Goal: Task Accomplishment & Management: Manage account settings

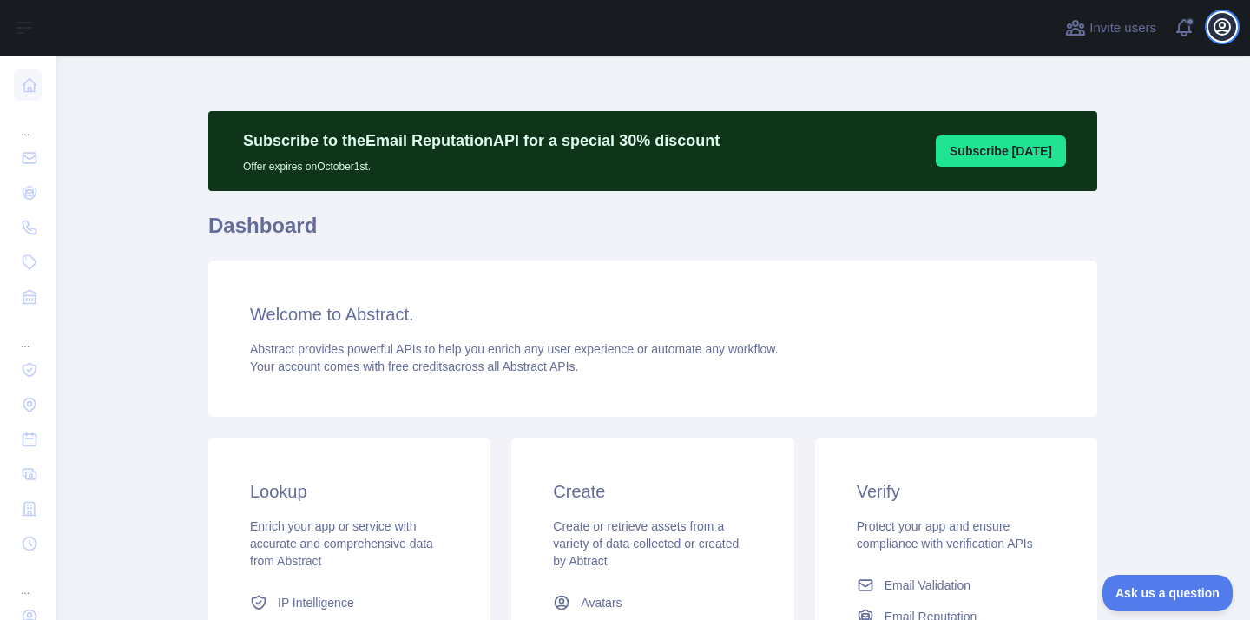
click at [1227, 30] on icon "button" at bounding box center [1222, 26] width 21 height 21
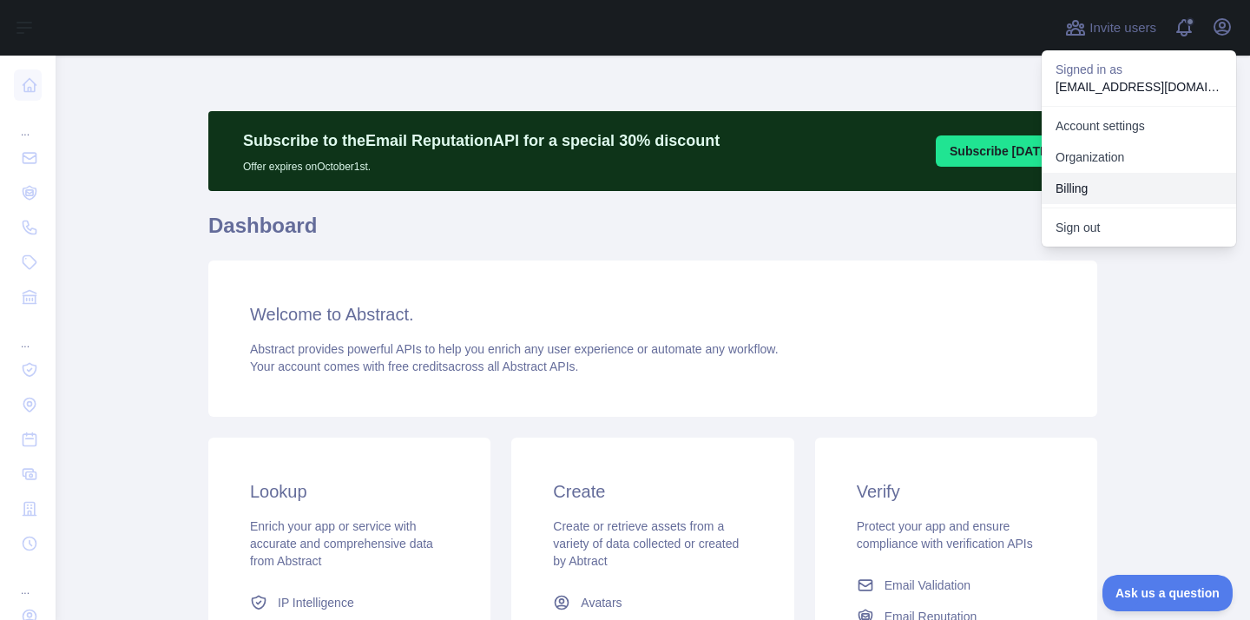
click at [1096, 197] on button "Billing" at bounding box center [1139, 188] width 195 height 31
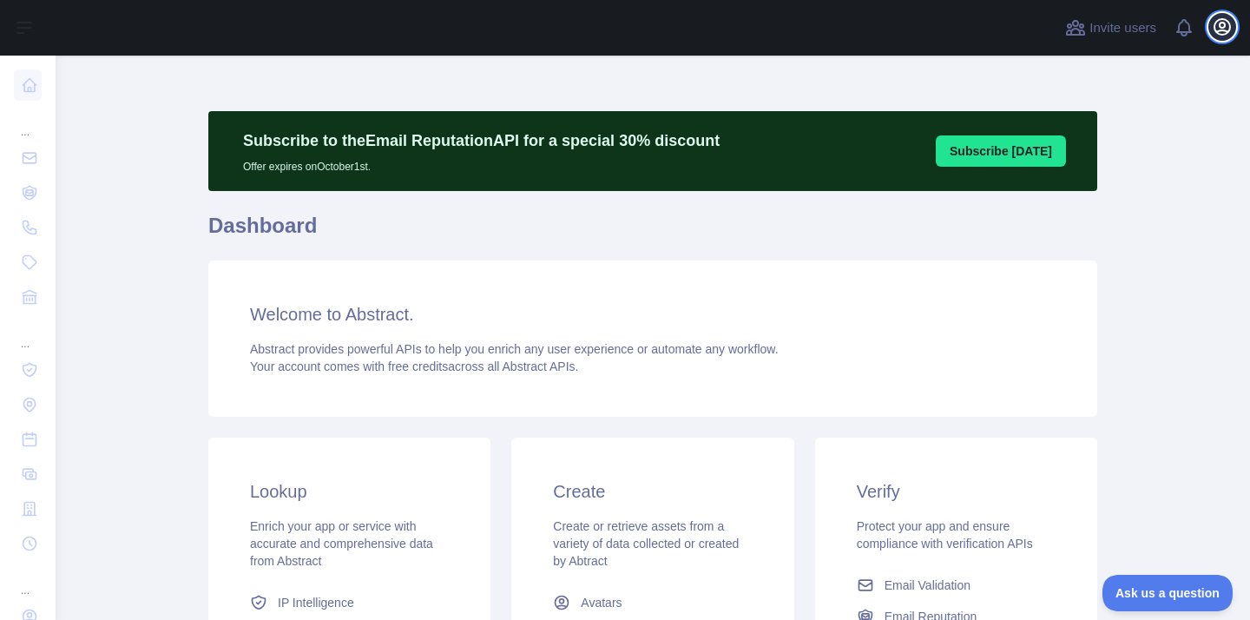
click at [1230, 33] on icon "button" at bounding box center [1222, 26] width 21 height 21
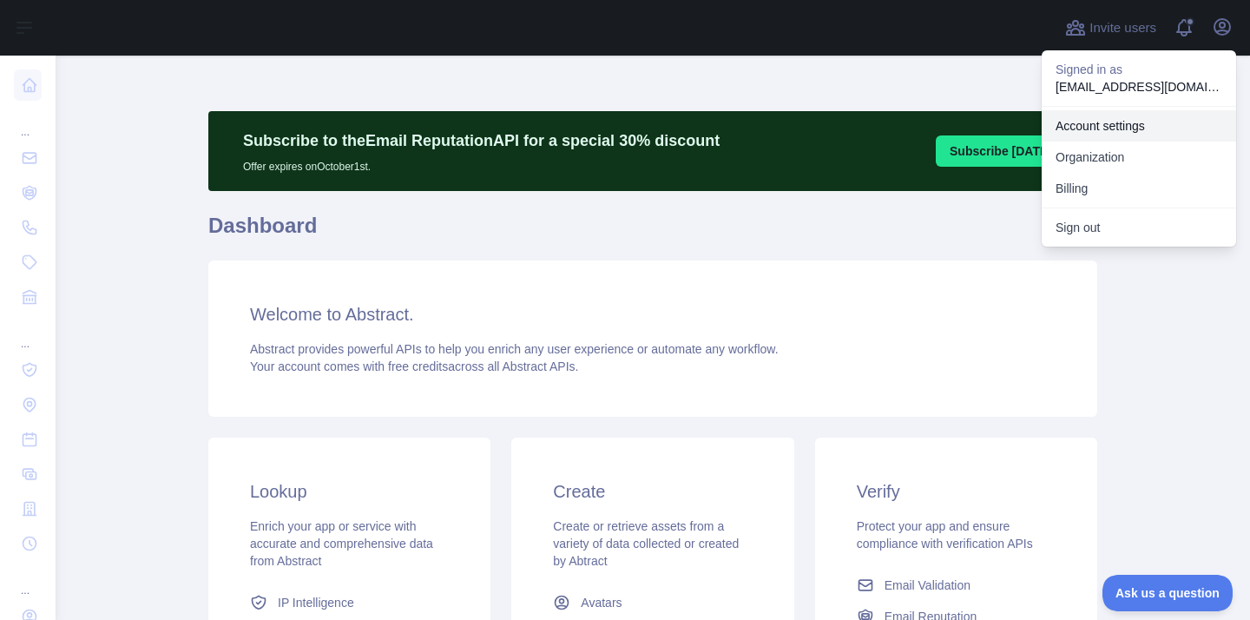
click at [1146, 131] on link "Account settings" at bounding box center [1139, 125] width 195 height 31
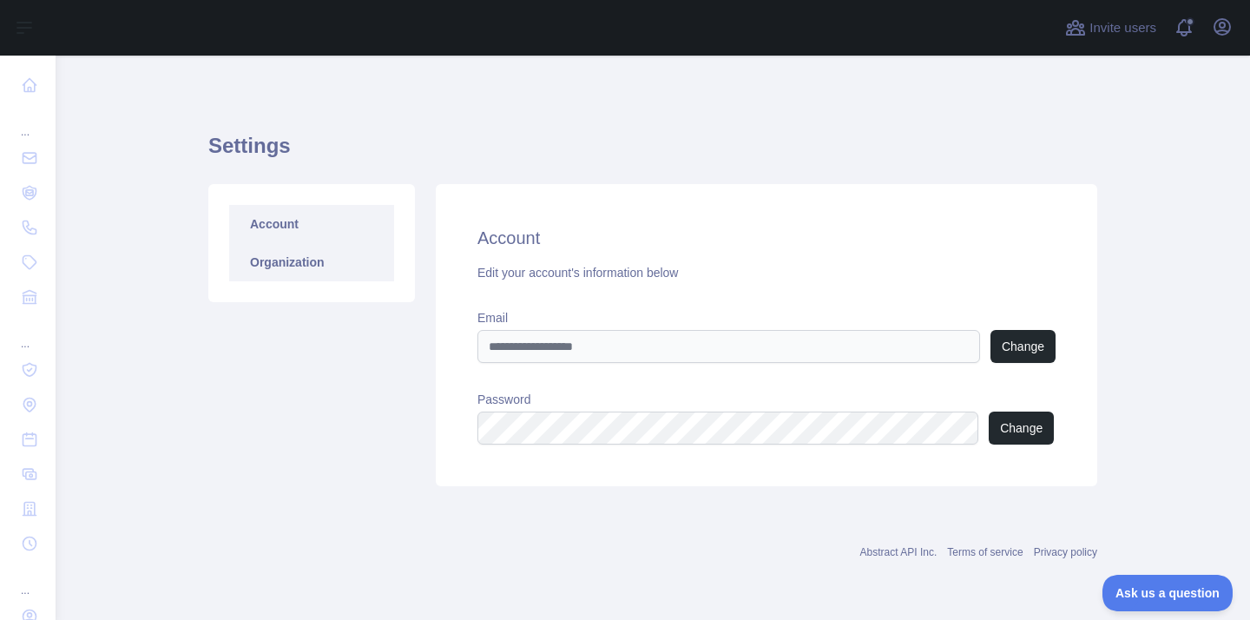
click at [313, 262] on link "Organization" at bounding box center [311, 262] width 165 height 38
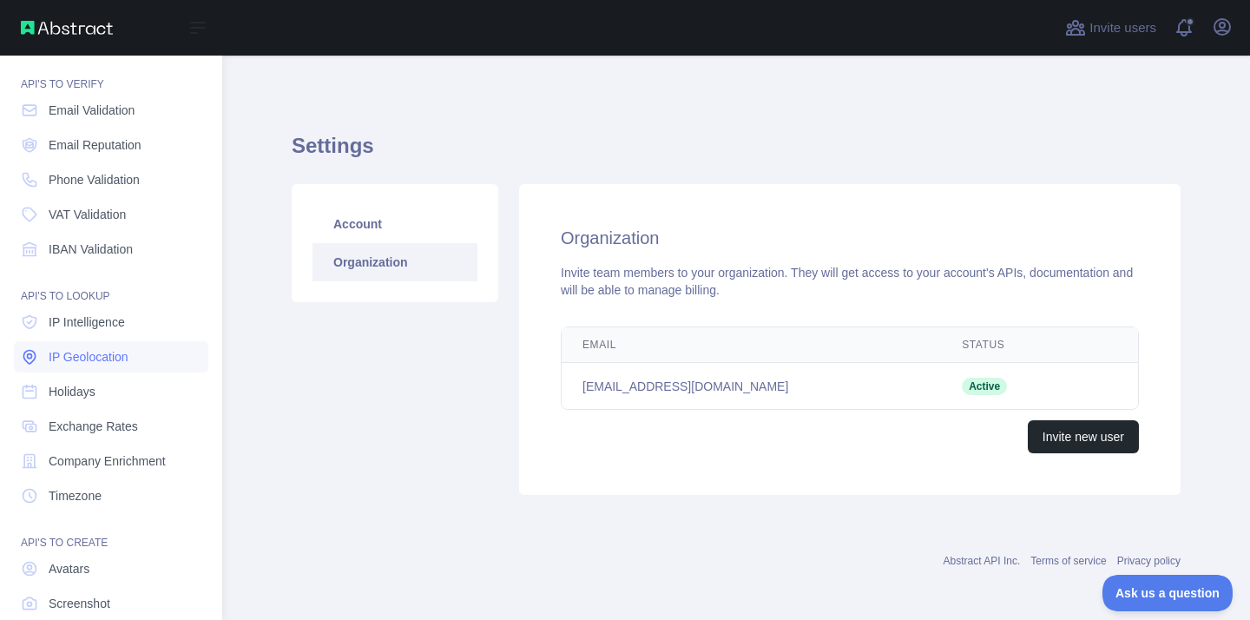
scroll to position [144, 0]
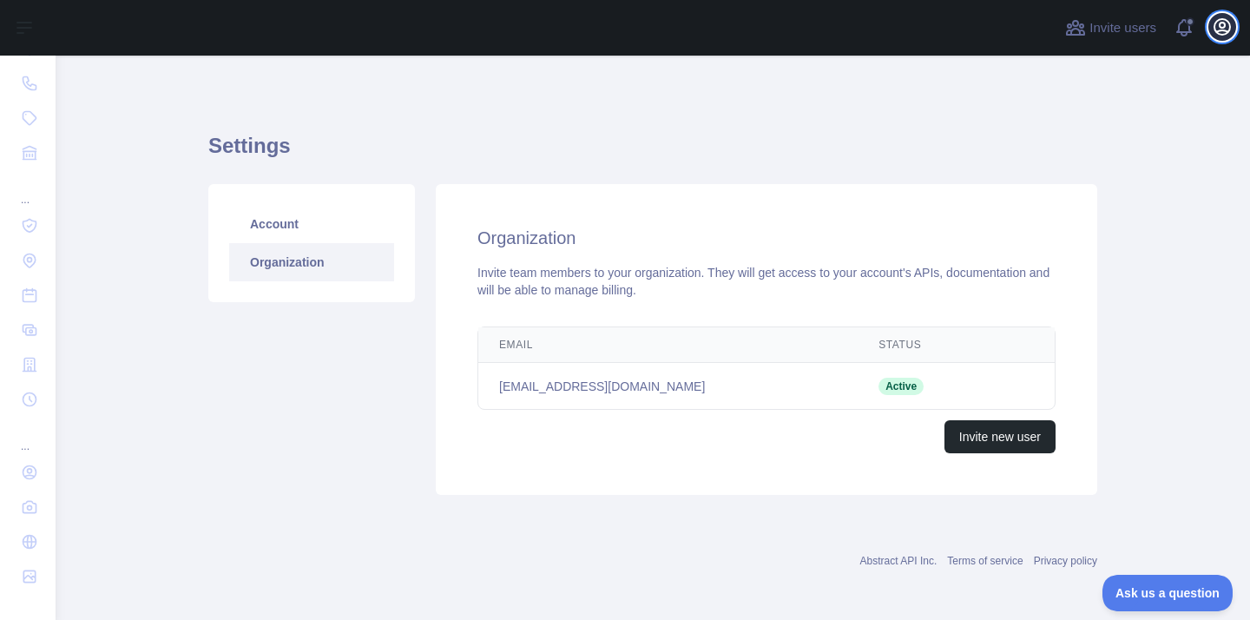
click at [1227, 36] on icon "button" at bounding box center [1222, 26] width 21 height 21
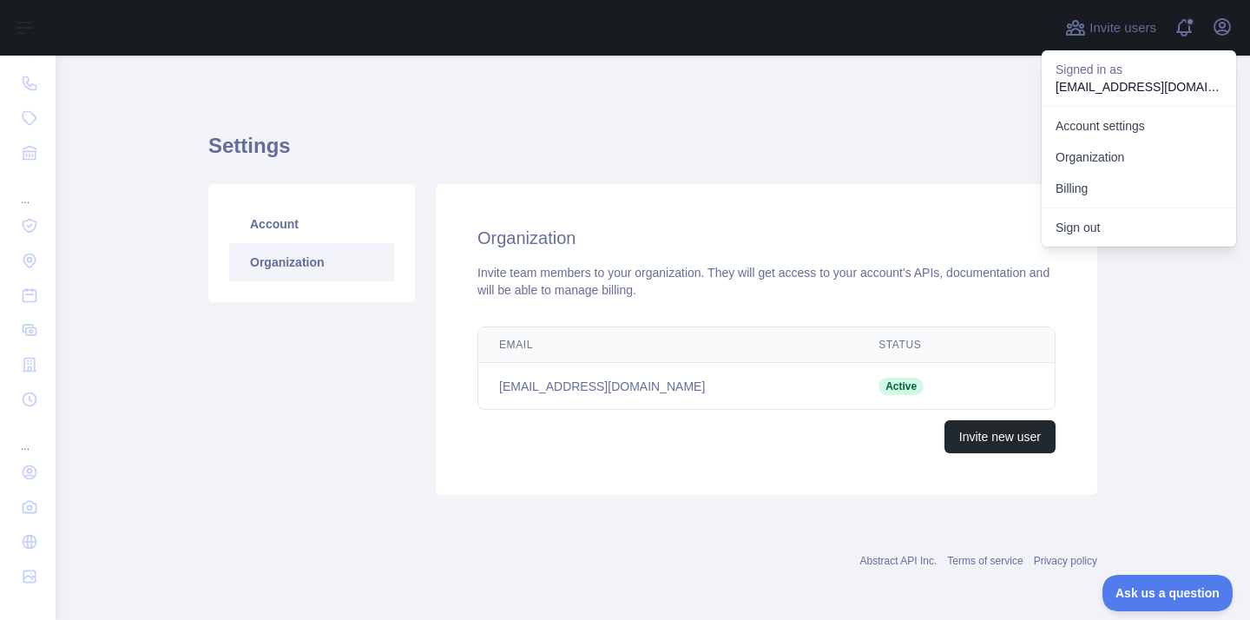
click at [919, 226] on h2 "Organization" at bounding box center [767, 238] width 578 height 24
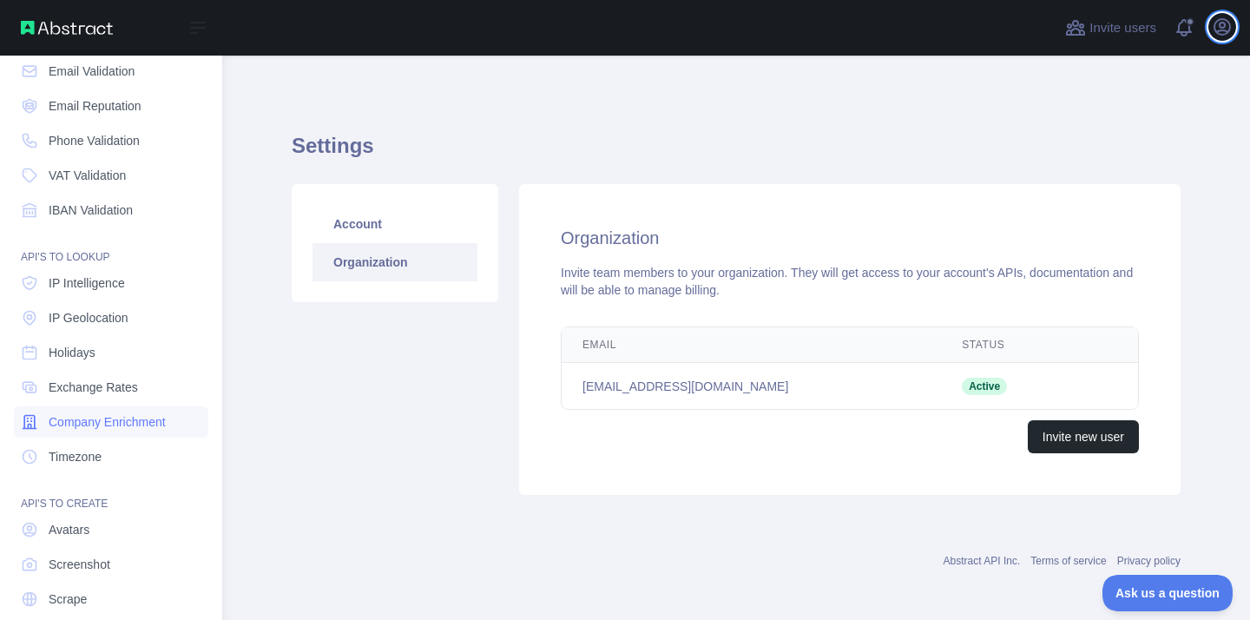
scroll to position [0, 0]
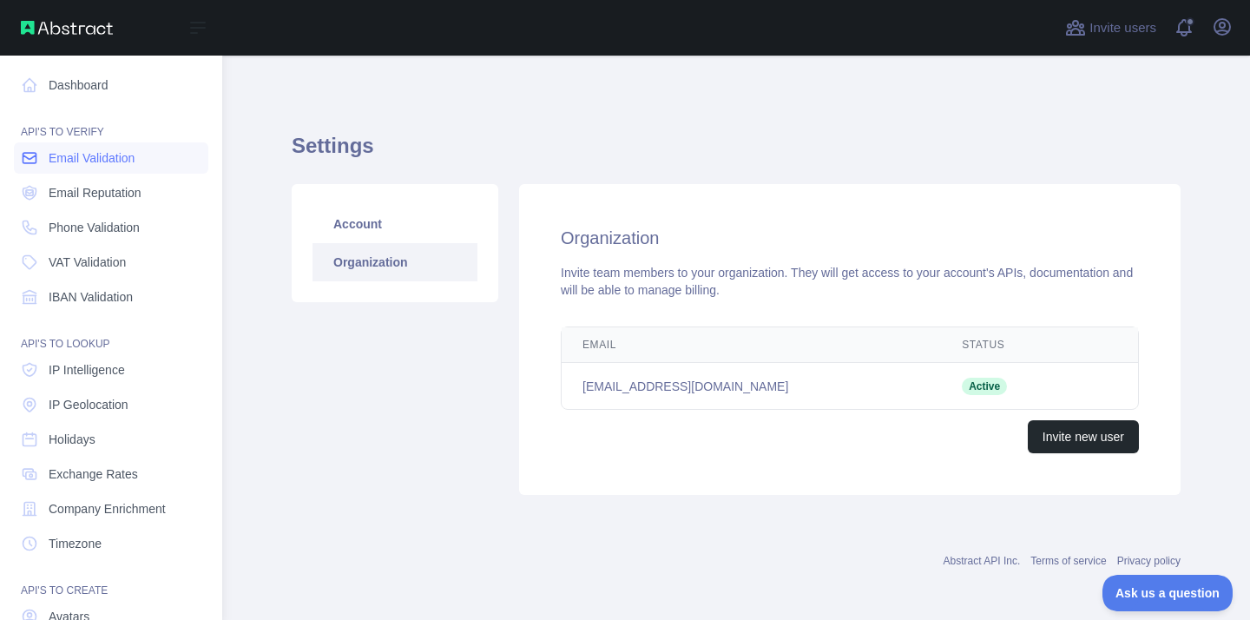
click at [134, 163] on span "Email Validation" at bounding box center [92, 157] width 86 height 17
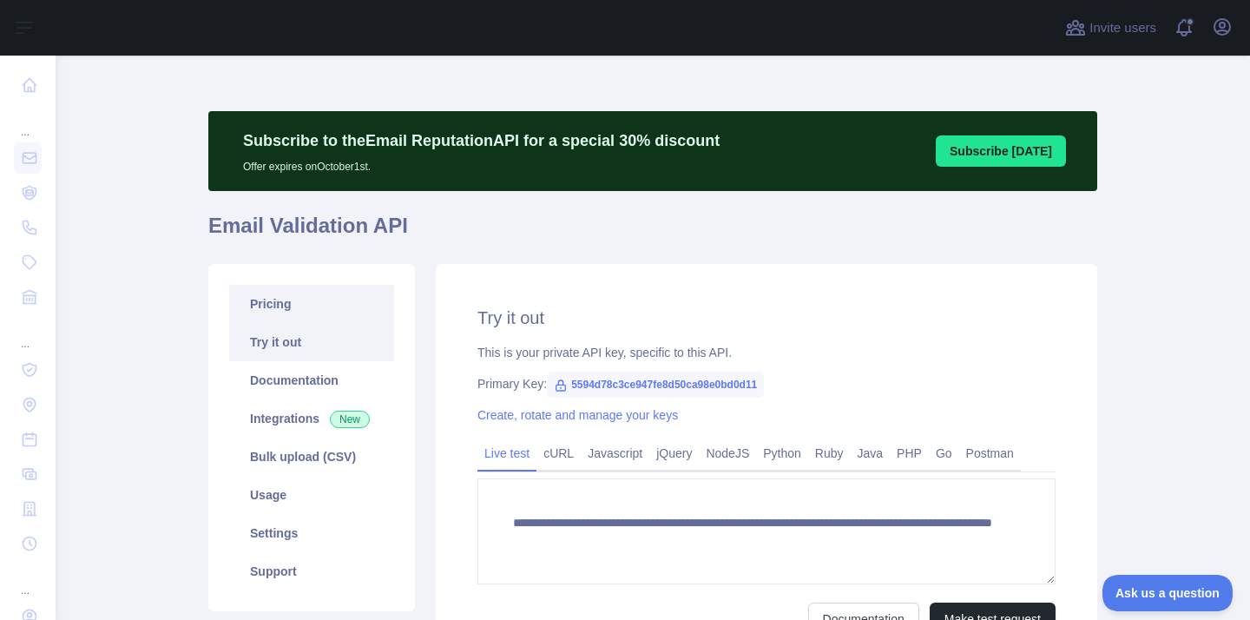
click at [300, 302] on link "Pricing" at bounding box center [311, 304] width 165 height 38
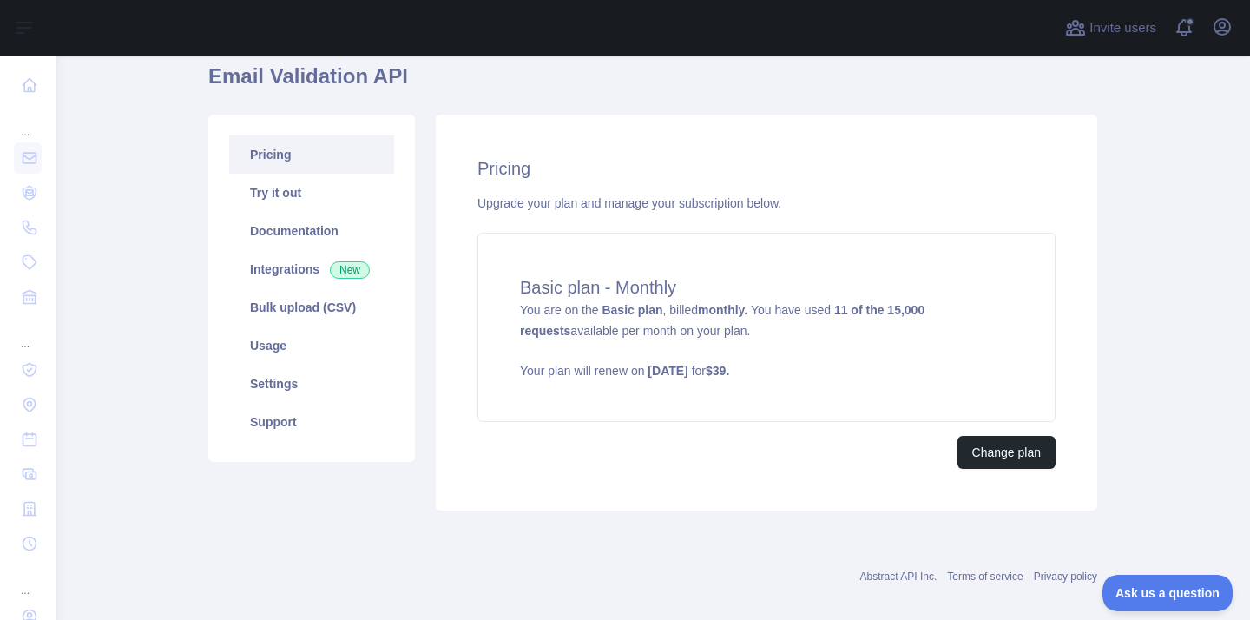
scroll to position [151, 0]
click at [1003, 449] on button "Change plan" at bounding box center [1007, 450] width 98 height 33
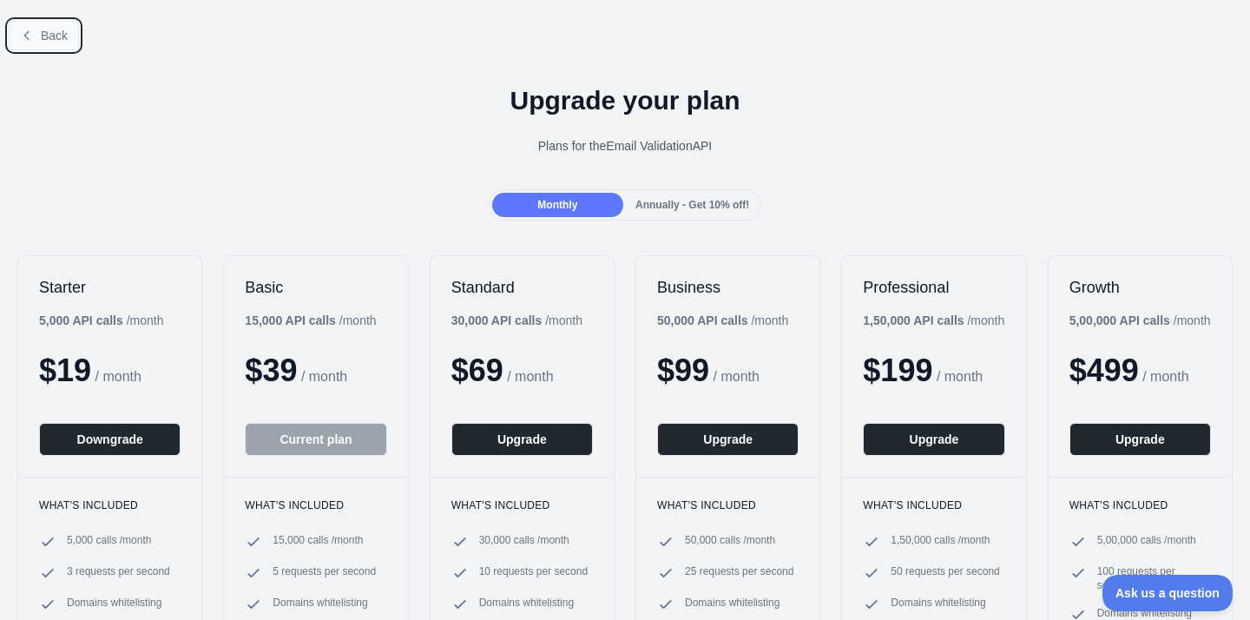
click at [50, 28] on button "Back" at bounding box center [44, 36] width 70 height 30
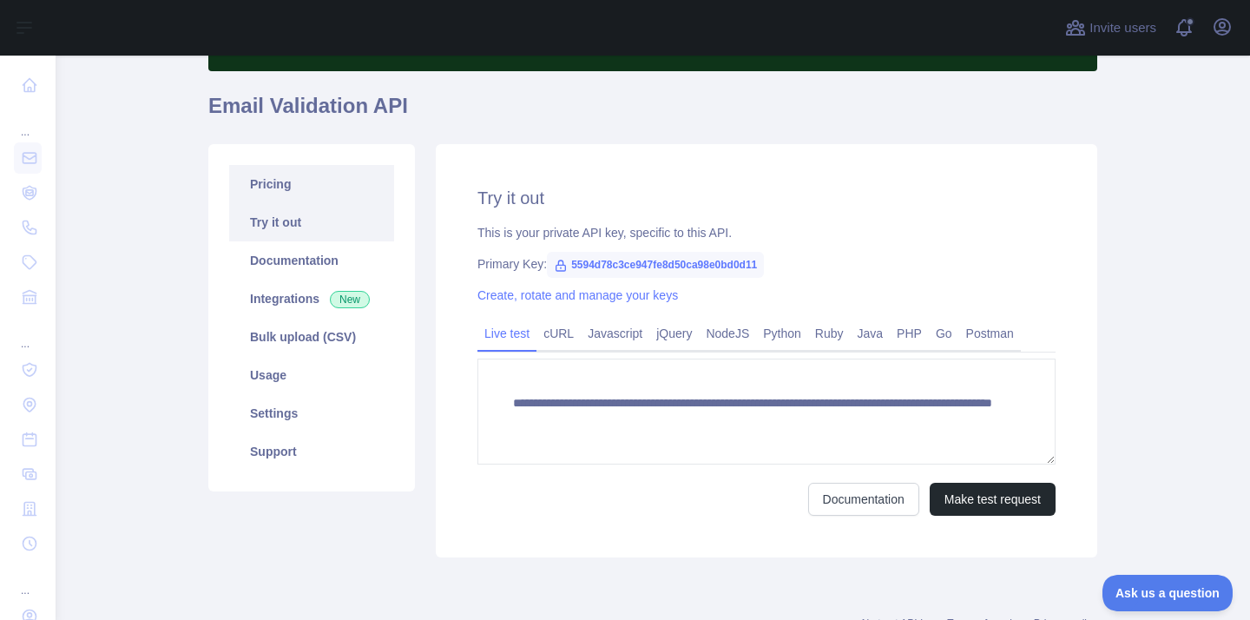
click at [317, 173] on link "Pricing" at bounding box center [311, 184] width 165 height 38
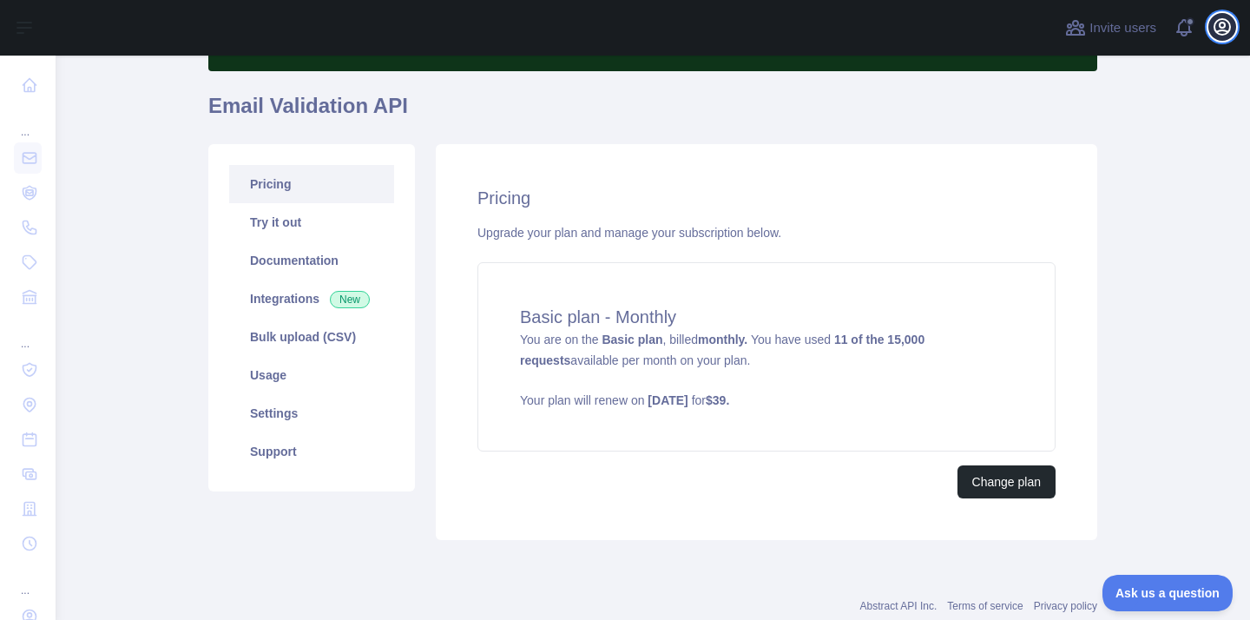
click at [1222, 36] on icon "button" at bounding box center [1222, 26] width 21 height 21
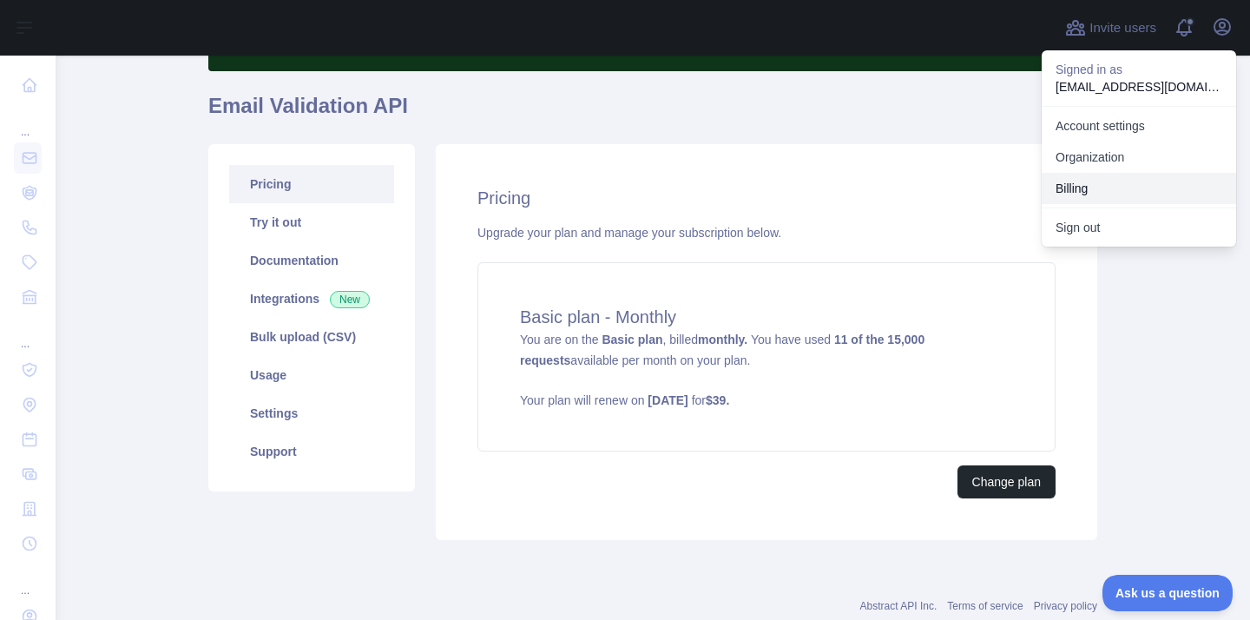
click at [1171, 196] on button "Billing" at bounding box center [1139, 188] width 195 height 31
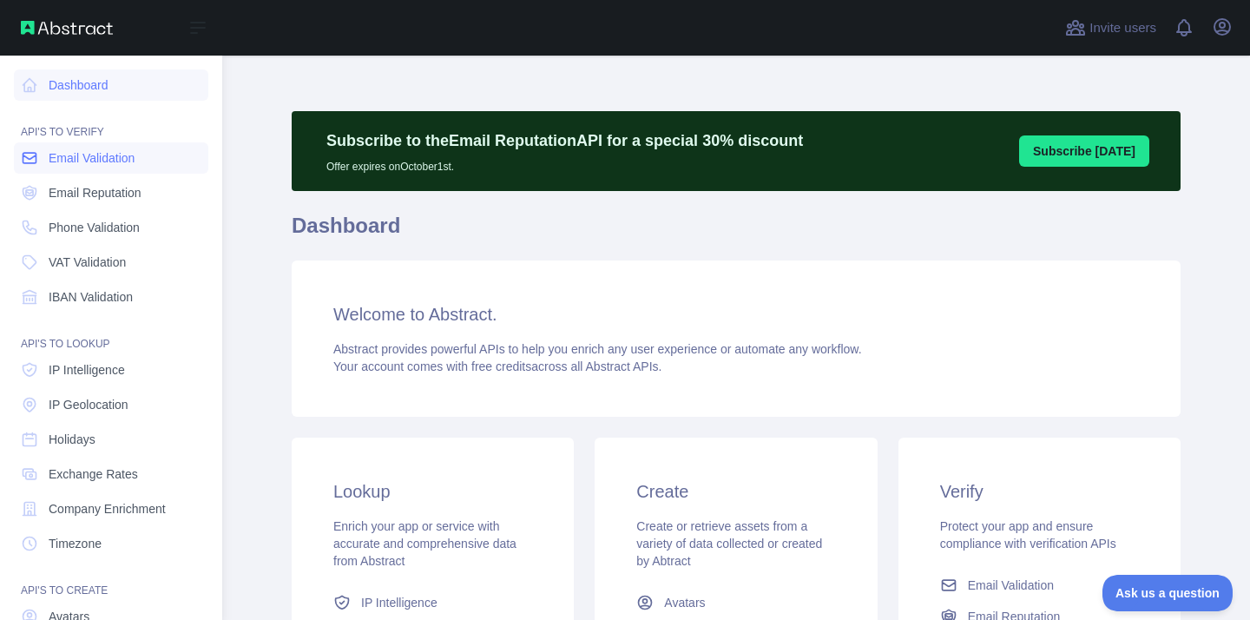
click at [85, 167] on link "Email Validation" at bounding box center [111, 157] width 195 height 31
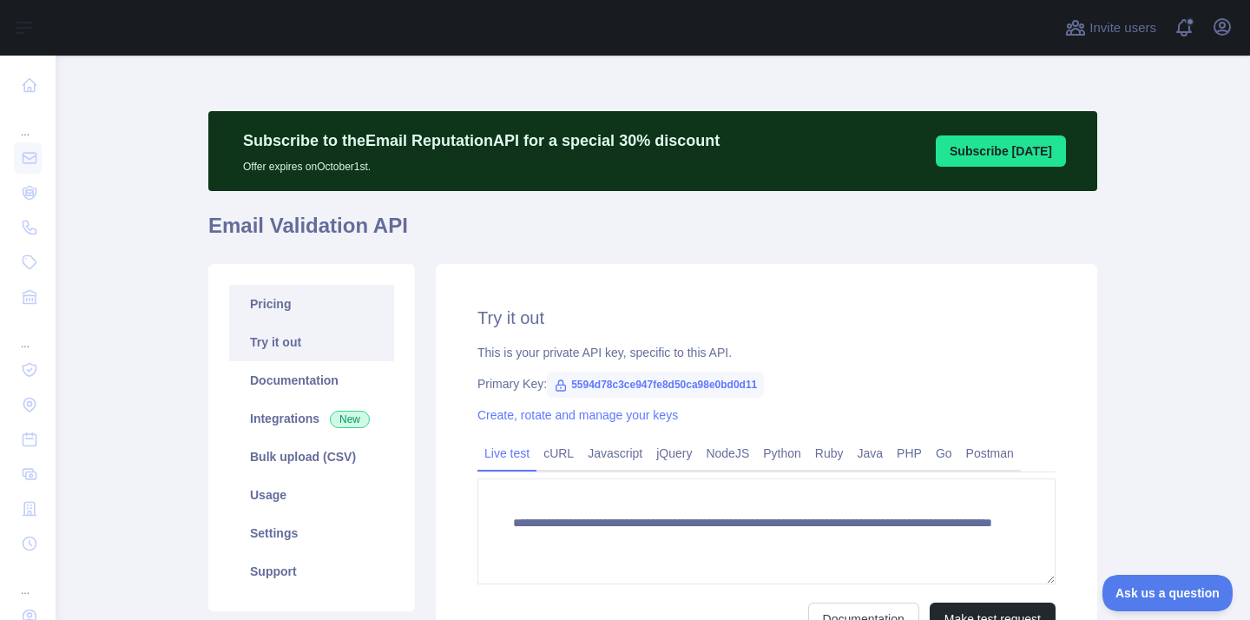
click at [335, 301] on link "Pricing" at bounding box center [311, 304] width 165 height 38
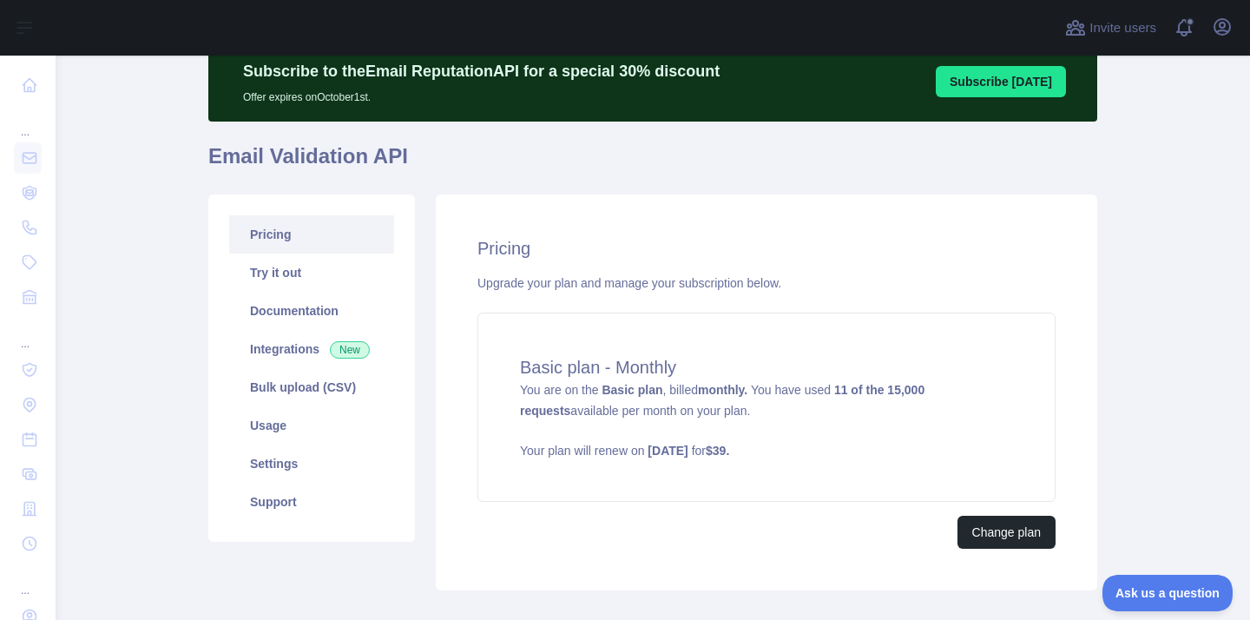
scroll to position [168, 0]
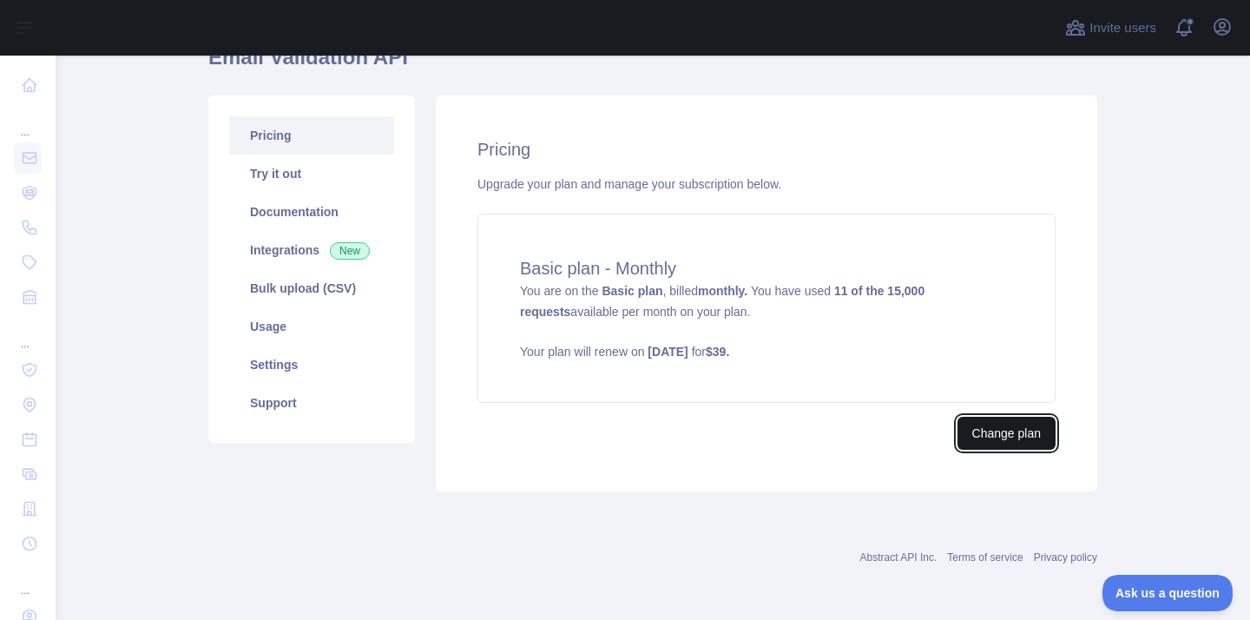
click at [997, 427] on button "Change plan" at bounding box center [1007, 433] width 98 height 33
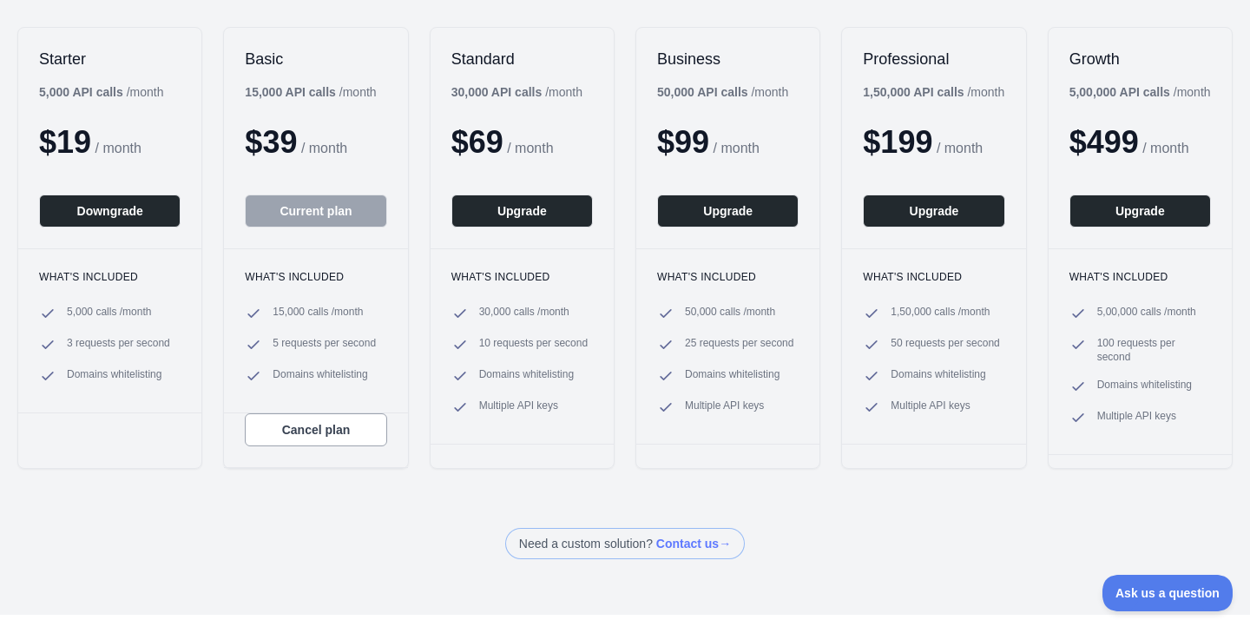
scroll to position [229, 0]
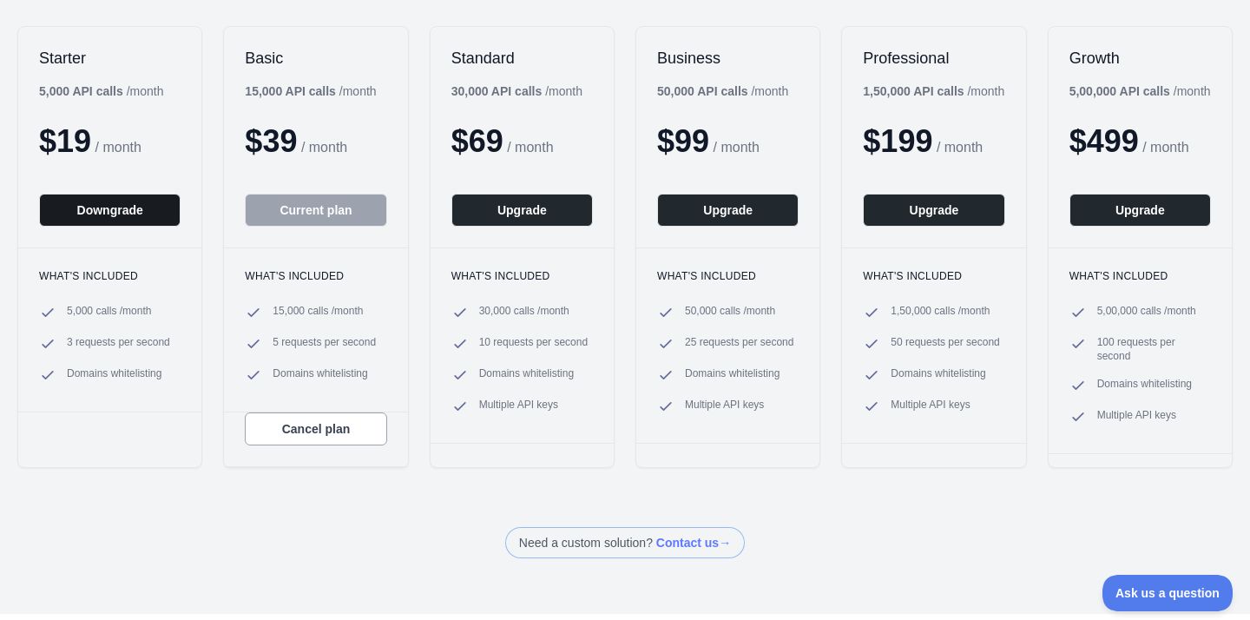
click at [109, 208] on button "Downgrade" at bounding box center [110, 210] width 142 height 33
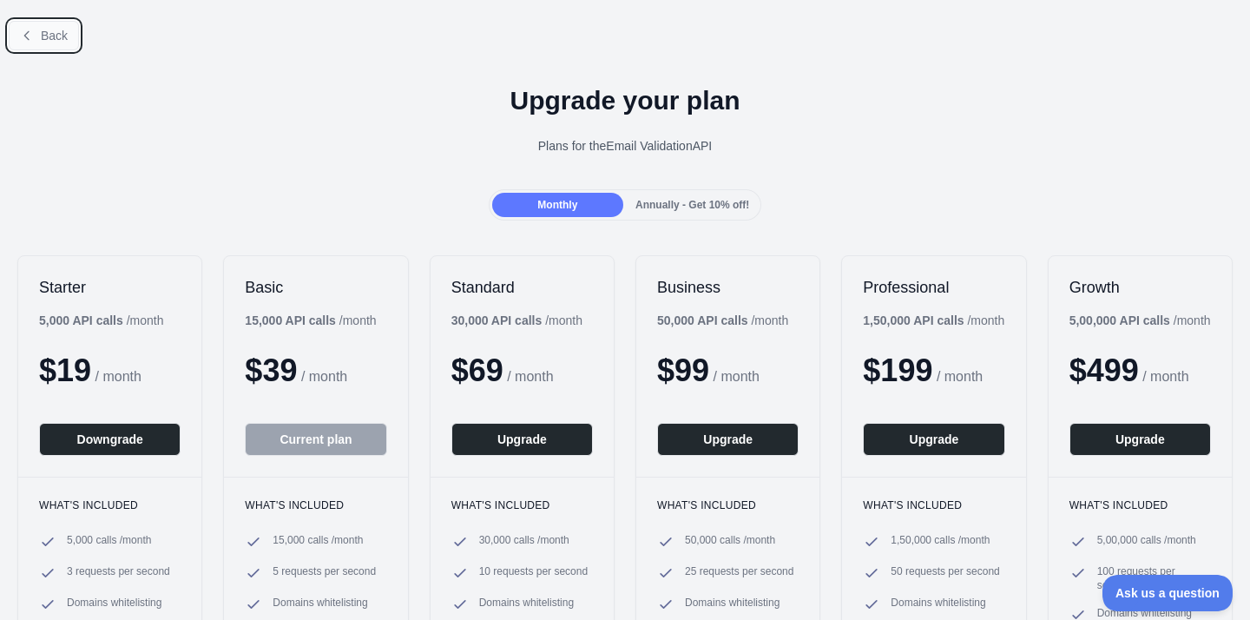
click at [46, 37] on span "Back" at bounding box center [54, 36] width 27 height 14
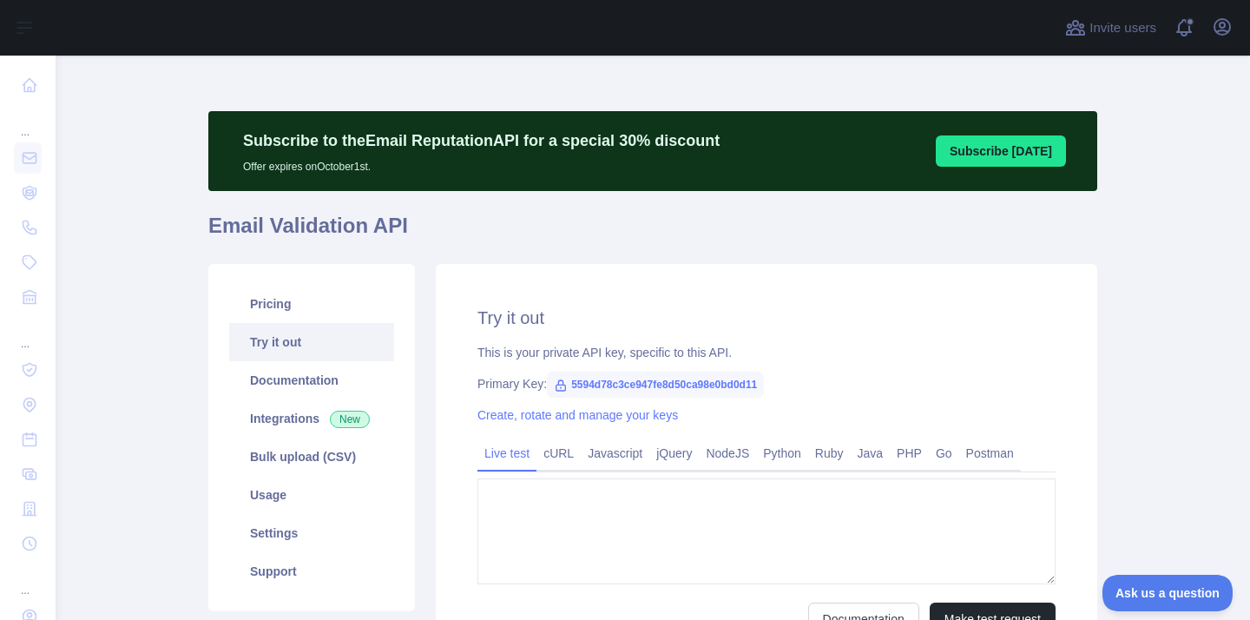
type textarea "**********"
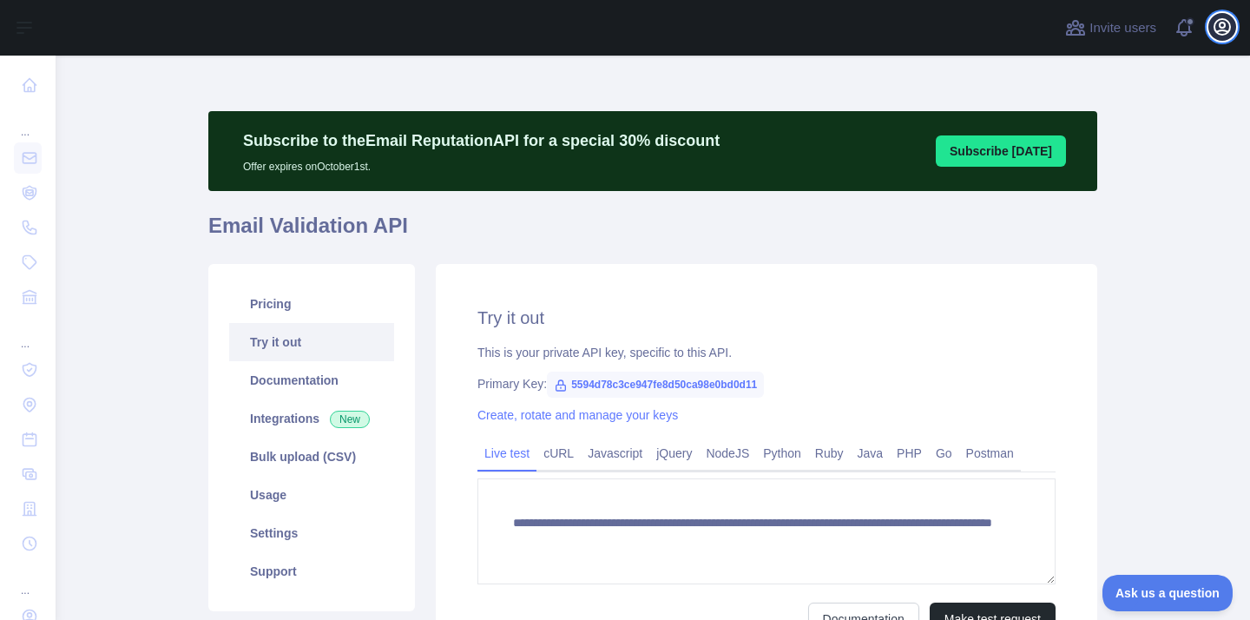
click at [1222, 30] on icon "button" at bounding box center [1223, 27] width 16 height 16
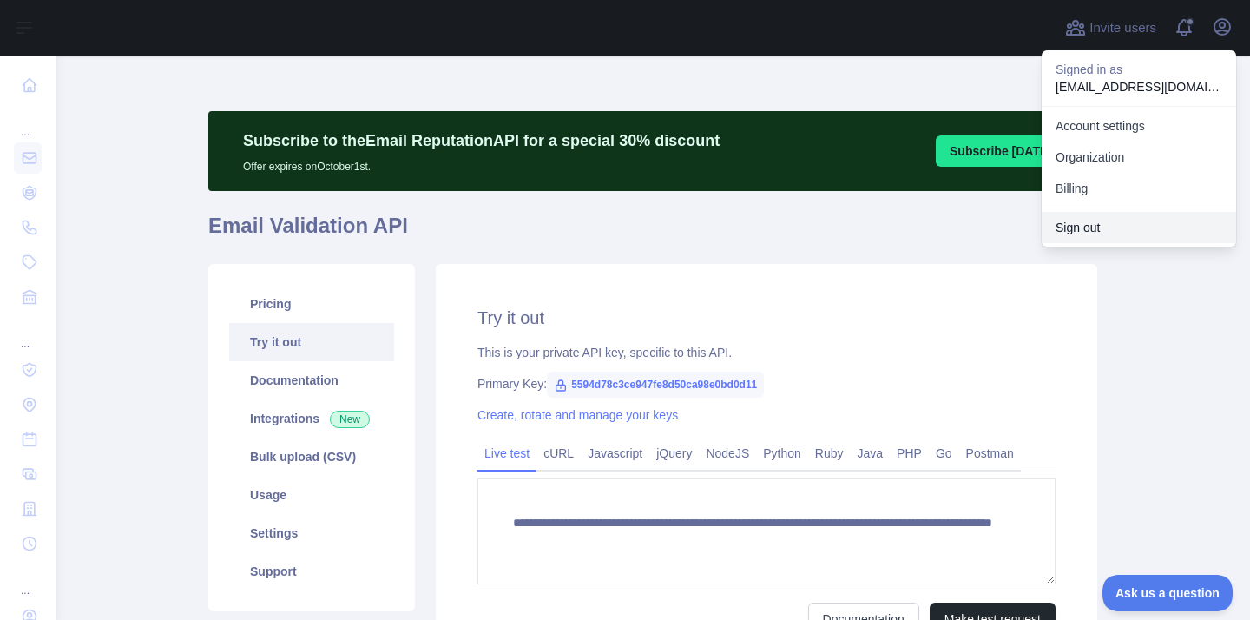
click at [1112, 228] on button "Sign out" at bounding box center [1139, 227] width 195 height 31
